Goal: Information Seeking & Learning: Learn about a topic

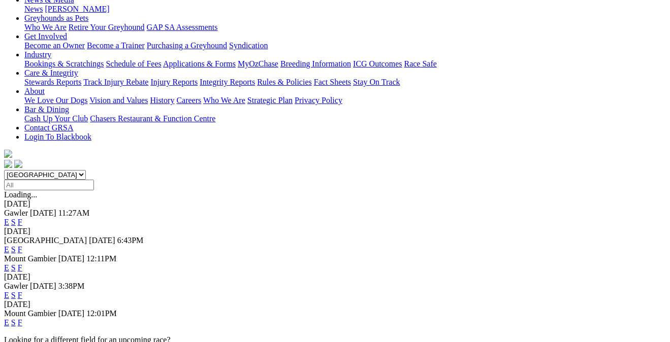
scroll to position [162, 0]
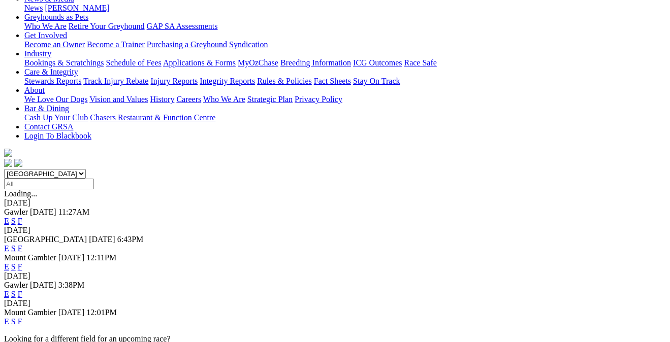
click at [22, 290] on link "F" at bounding box center [20, 294] width 5 height 9
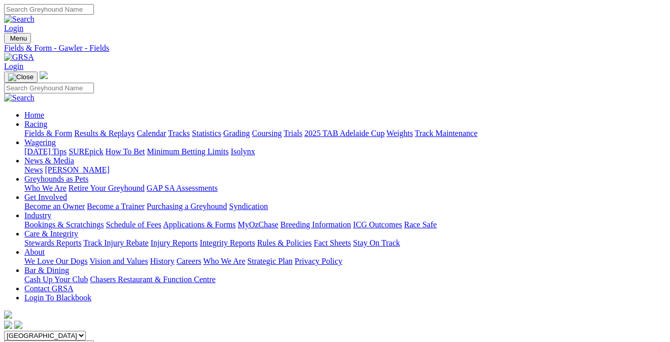
click at [135, 129] on link "Results & Replays" at bounding box center [104, 133] width 60 height 9
click at [166, 129] on link "Calendar" at bounding box center [151, 133] width 29 height 9
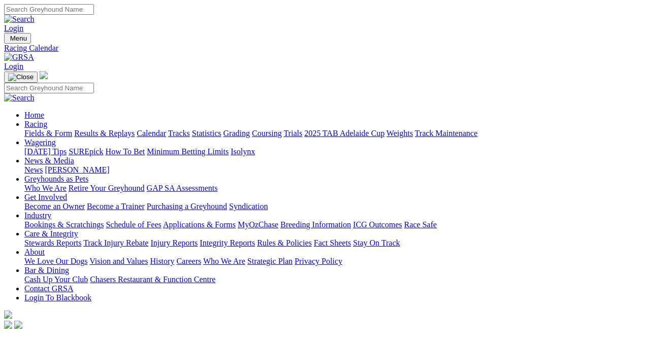
click at [135, 129] on link "Results & Replays" at bounding box center [104, 133] width 60 height 9
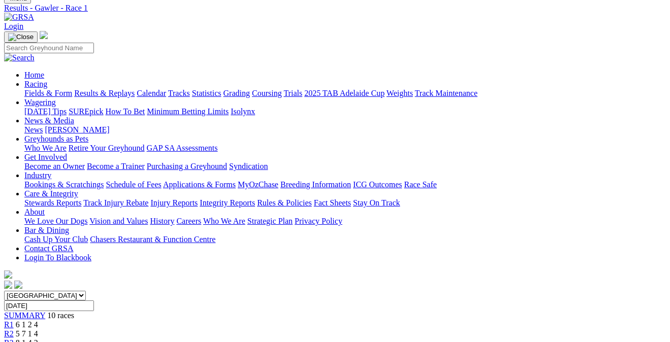
scroll to position [-1, 0]
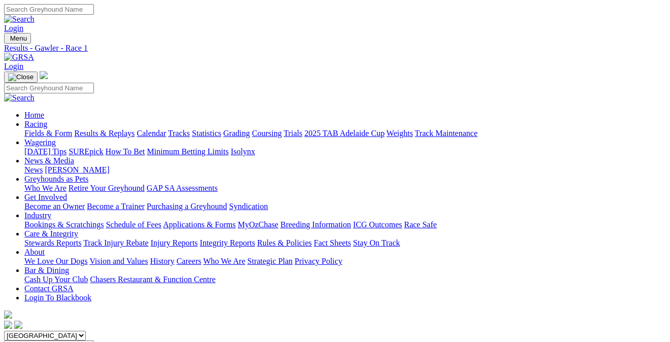
click at [32, 129] on link "Fields & Form" at bounding box center [48, 133] width 48 height 9
click at [255, 239] on link "Integrity Reports" at bounding box center [227, 243] width 55 height 9
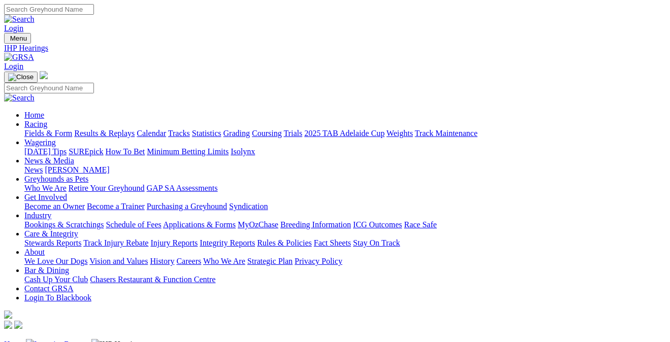
click at [85, 340] on link "Integrity Reports" at bounding box center [61, 344] width 55 height 9
